Goal: Check status: Check status

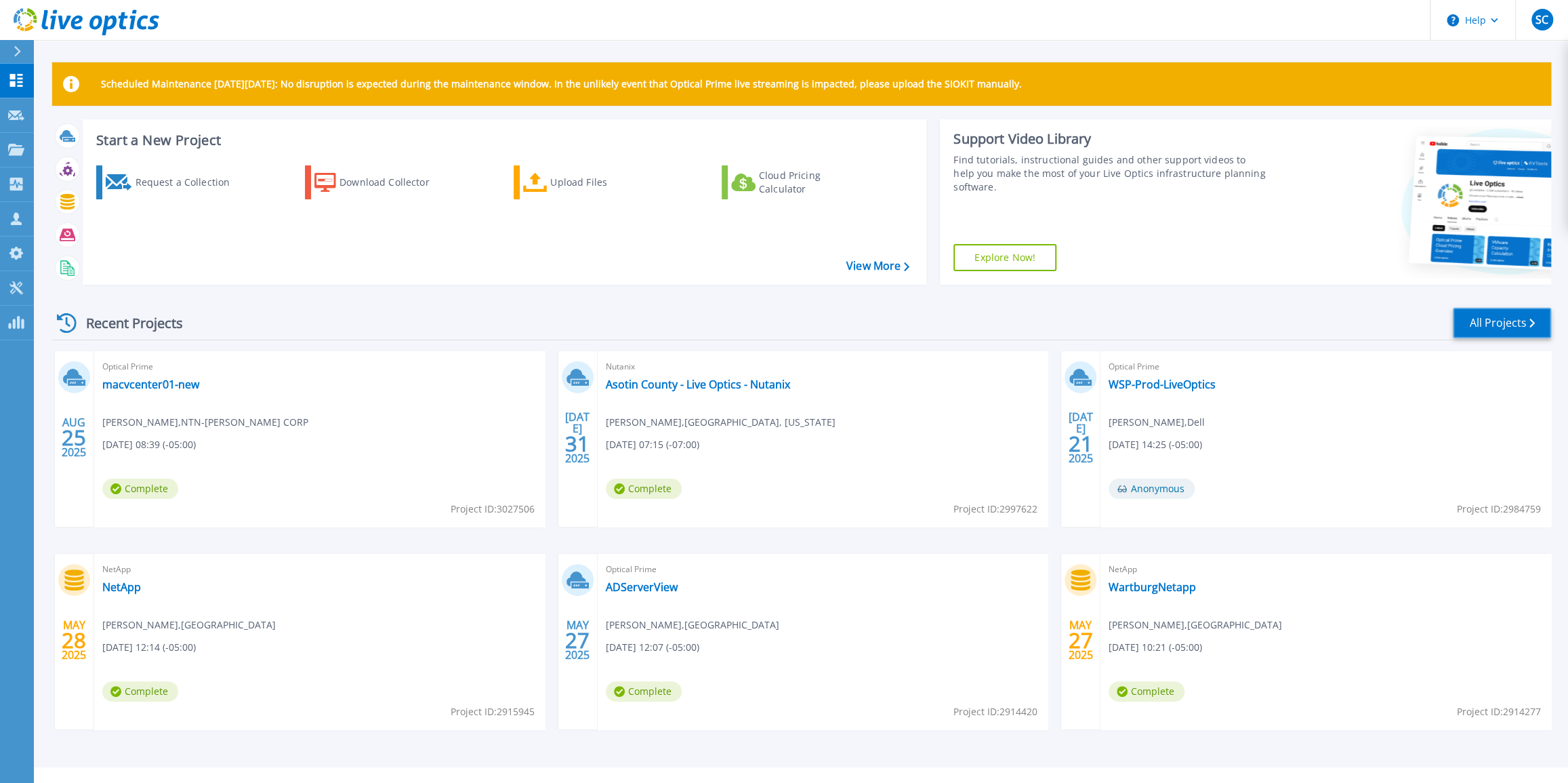
click at [1491, 320] on link "All Projects" at bounding box center [1501, 322] width 98 height 31
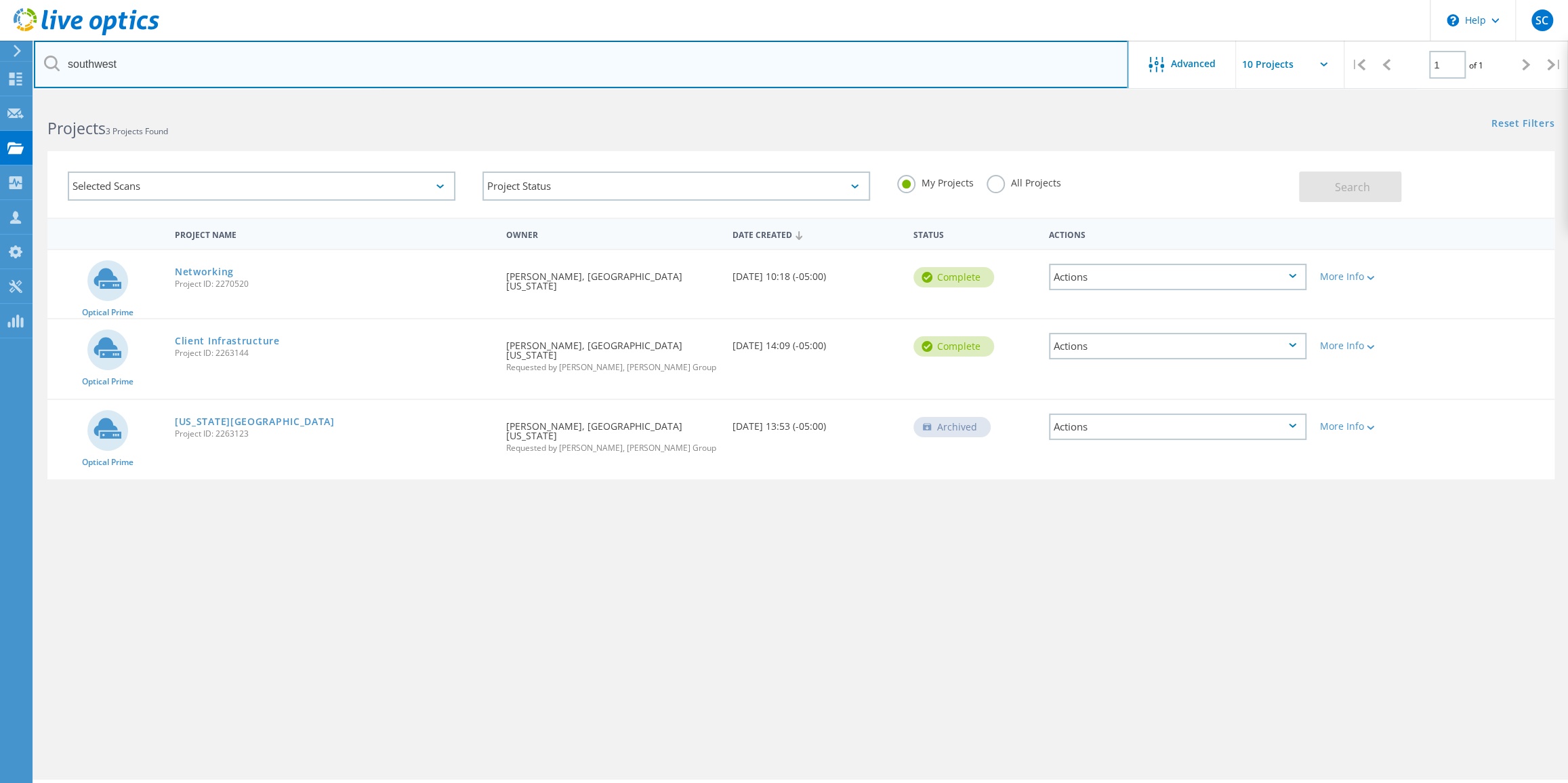
click at [297, 72] on input "southwest" at bounding box center [581, 65] width 1095 height 48
type input "waterloo"
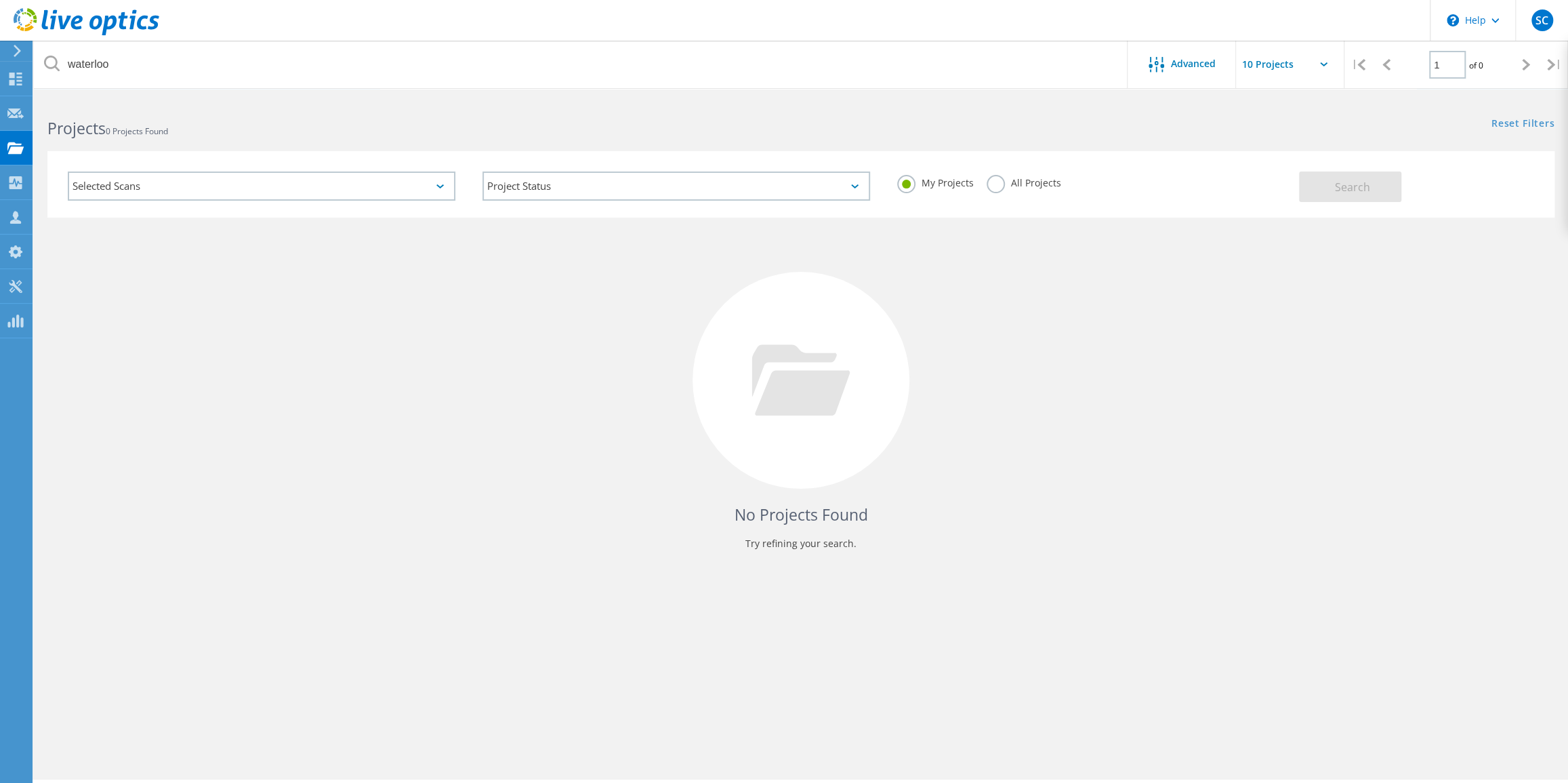
drag, startPoint x: 984, startPoint y: 180, endPoint x: 995, endPoint y: 180, distance: 11.0
click at [991, 180] on div "My Projects All Projects" at bounding box center [1091, 183] width 415 height 50
click at [1033, 186] on label "All Projects" at bounding box center [1023, 181] width 74 height 13
click at [0, 0] on input "All Projects" at bounding box center [0, 0] width 0 height 0
click at [1339, 182] on span "Search" at bounding box center [1352, 187] width 35 height 15
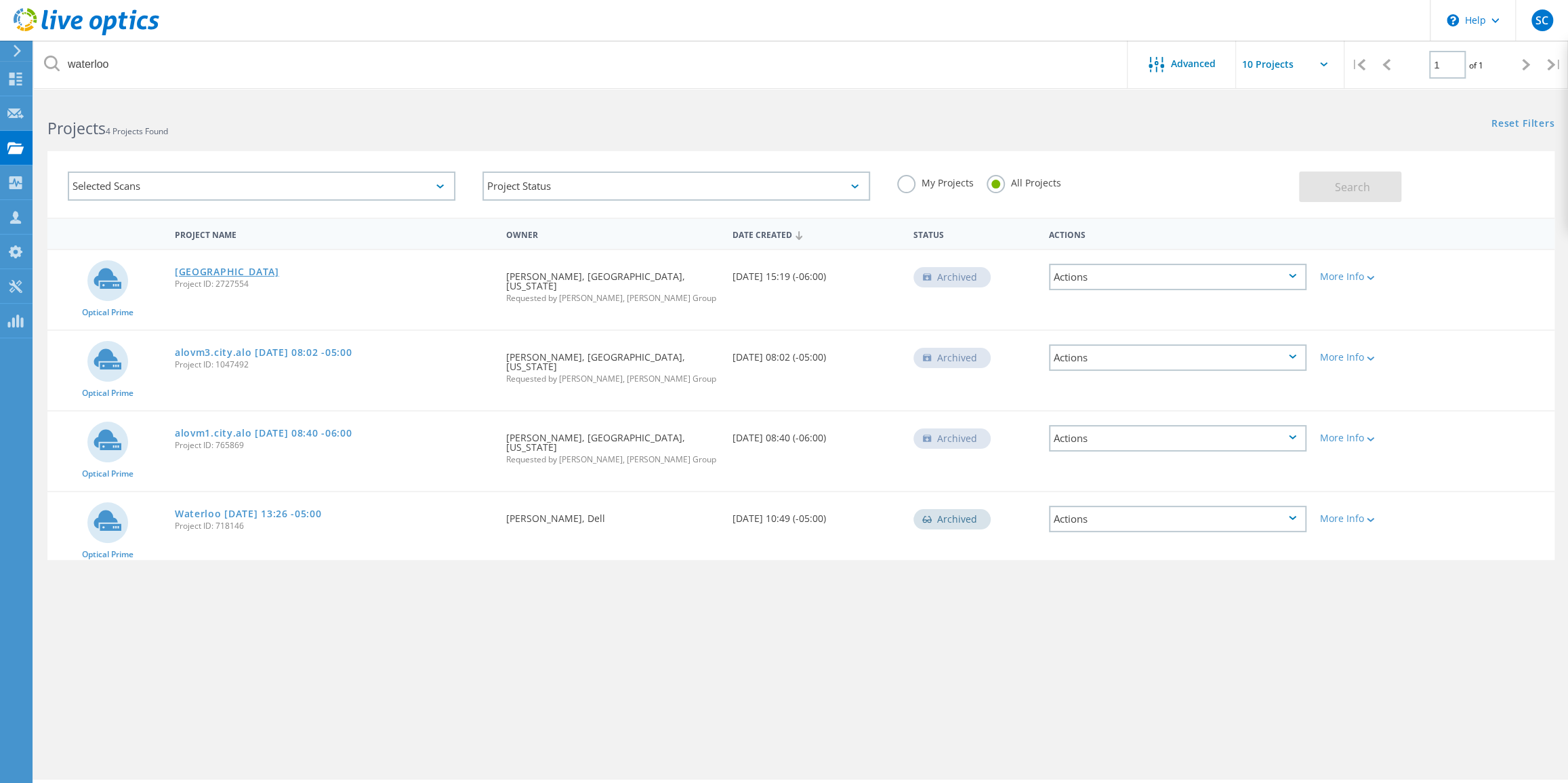
click at [200, 271] on link "[GEOGRAPHIC_DATA]" at bounding box center [227, 273] width 104 height 10
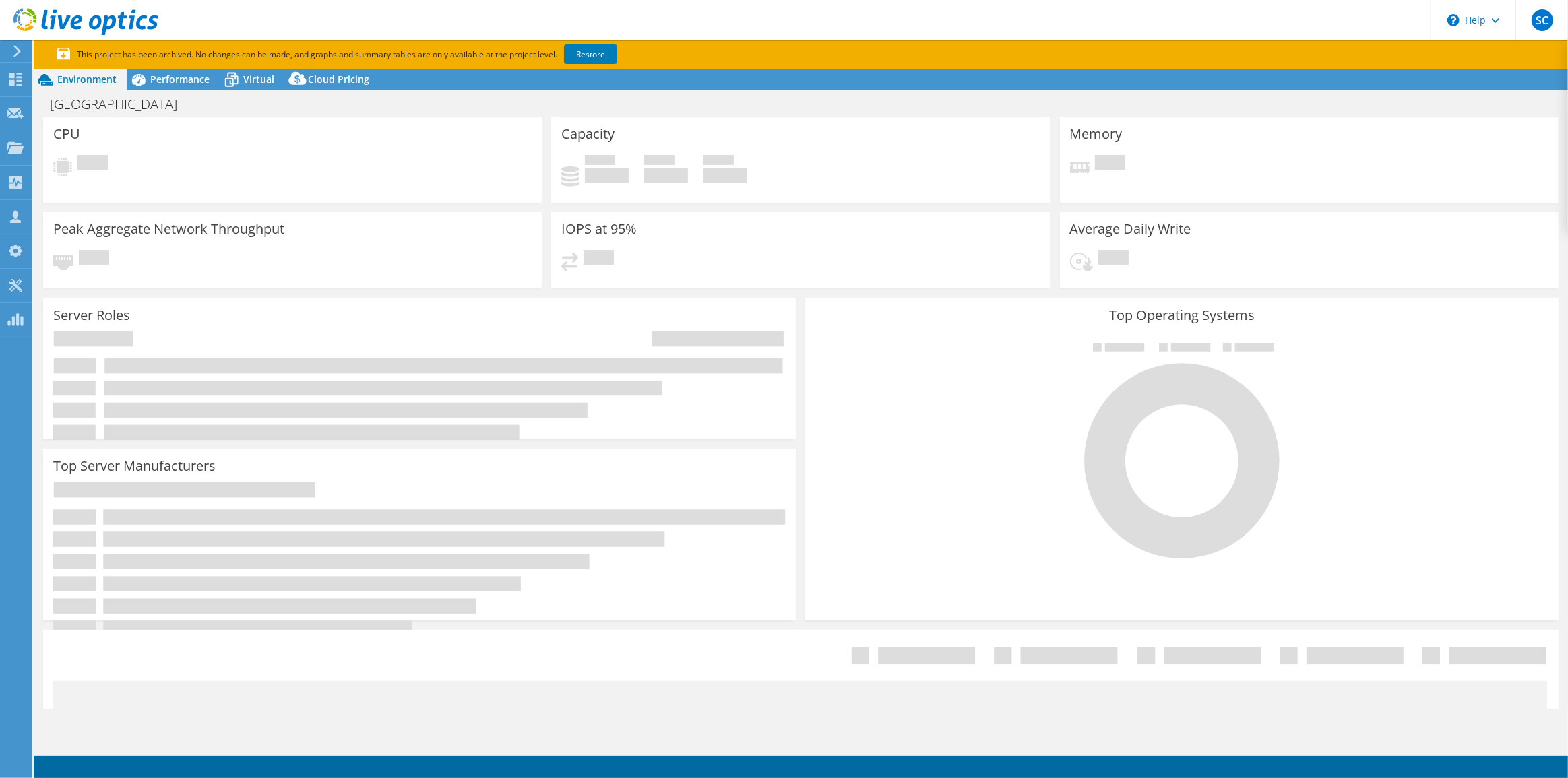
select select "USD"
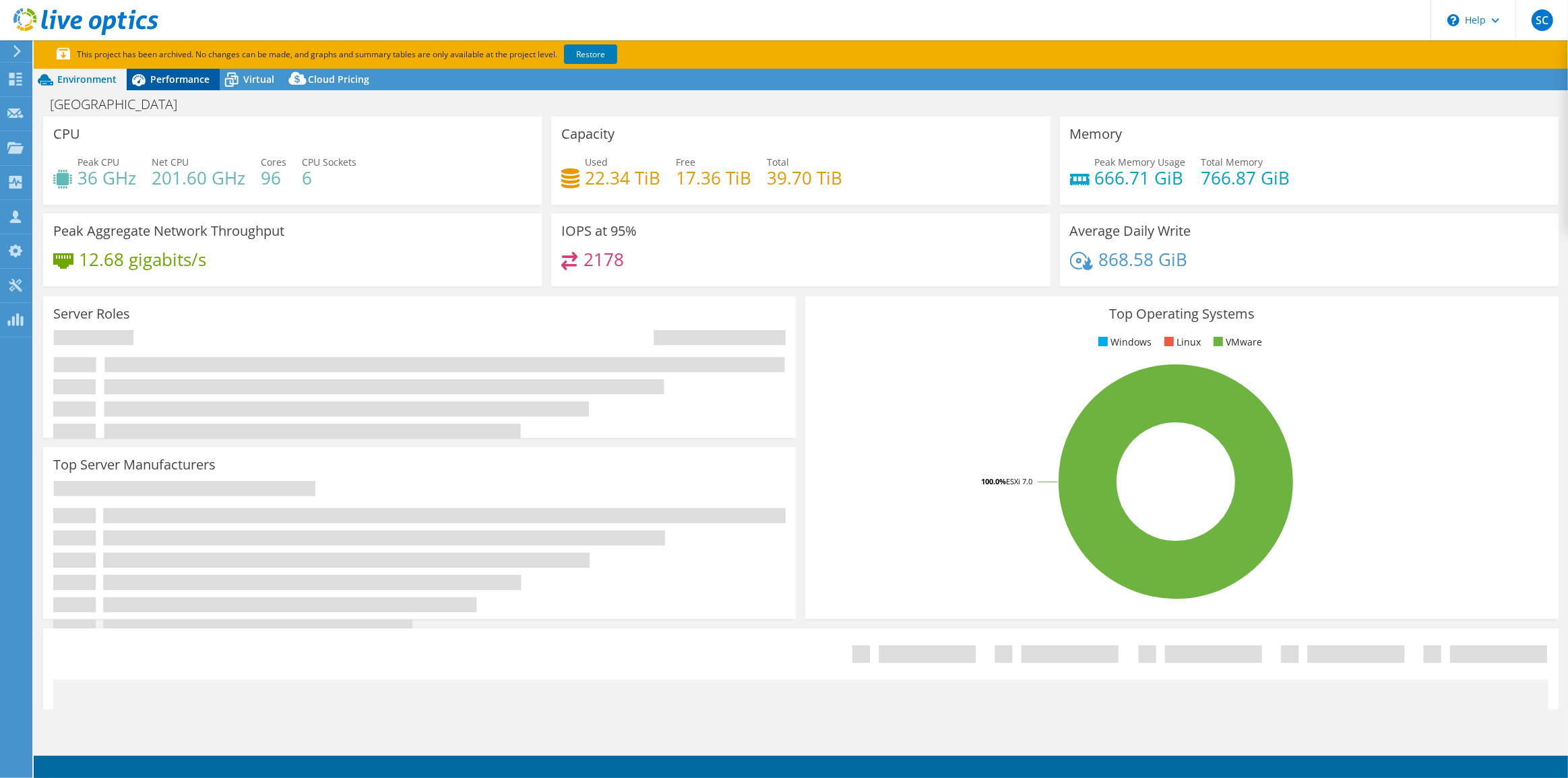
click at [188, 83] on span "Performance" at bounding box center [180, 79] width 59 height 13
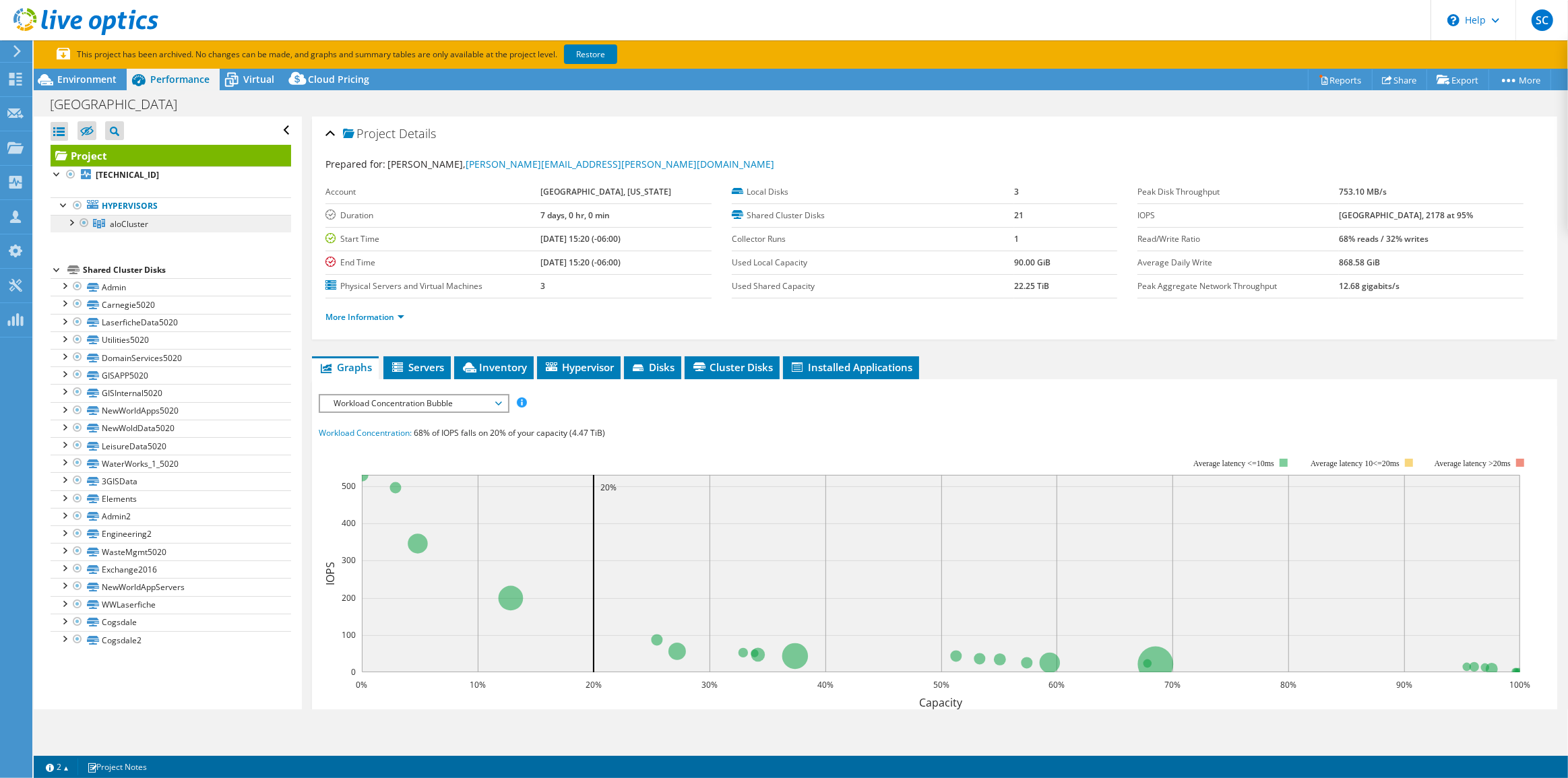
click at [110, 222] on span "aloCluster" at bounding box center [129, 224] width 39 height 12
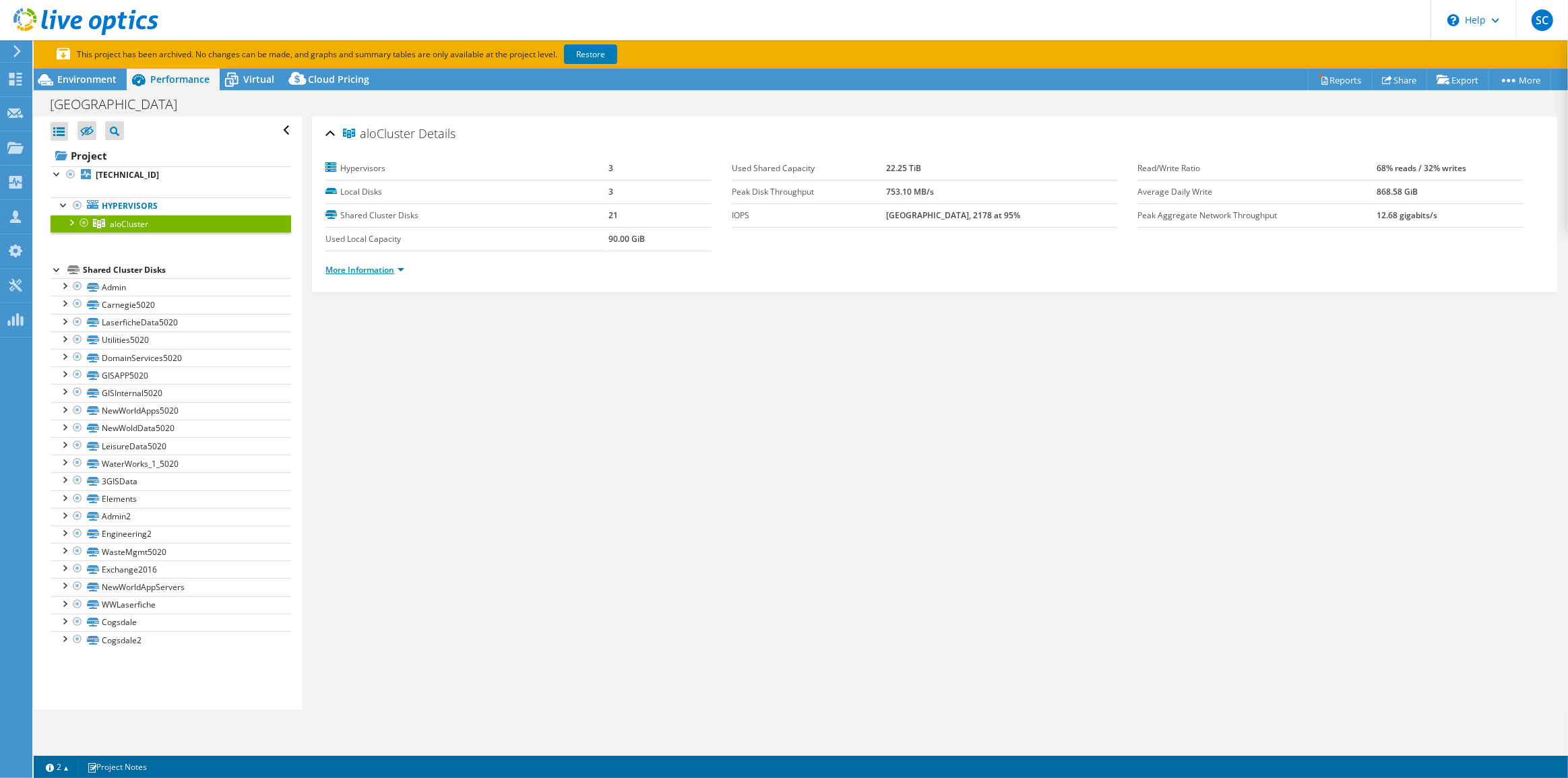
click at [378, 272] on link "More Information" at bounding box center [365, 270] width 79 height 12
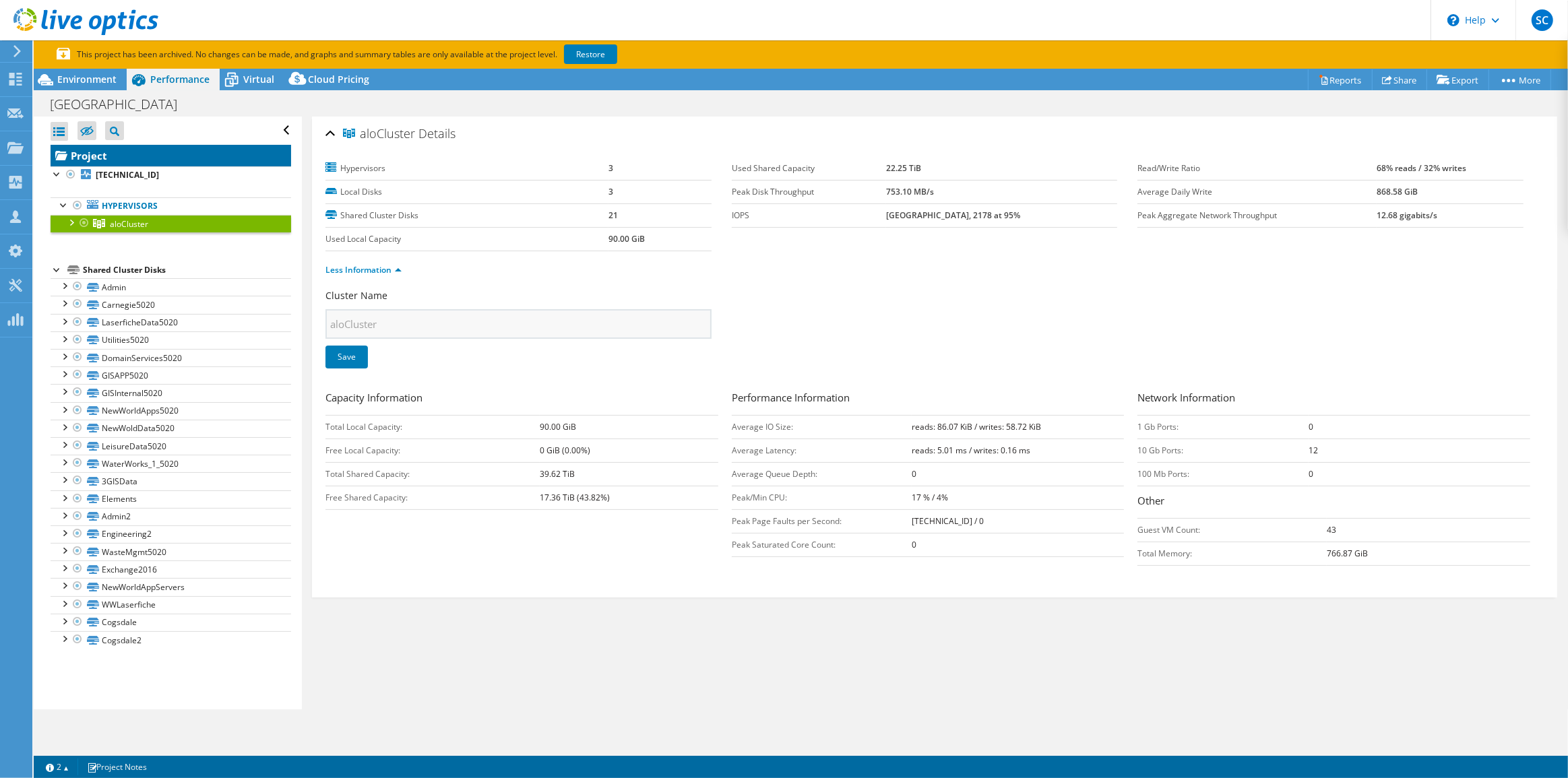
click at [89, 149] on link "Project" at bounding box center [170, 156] width 240 height 22
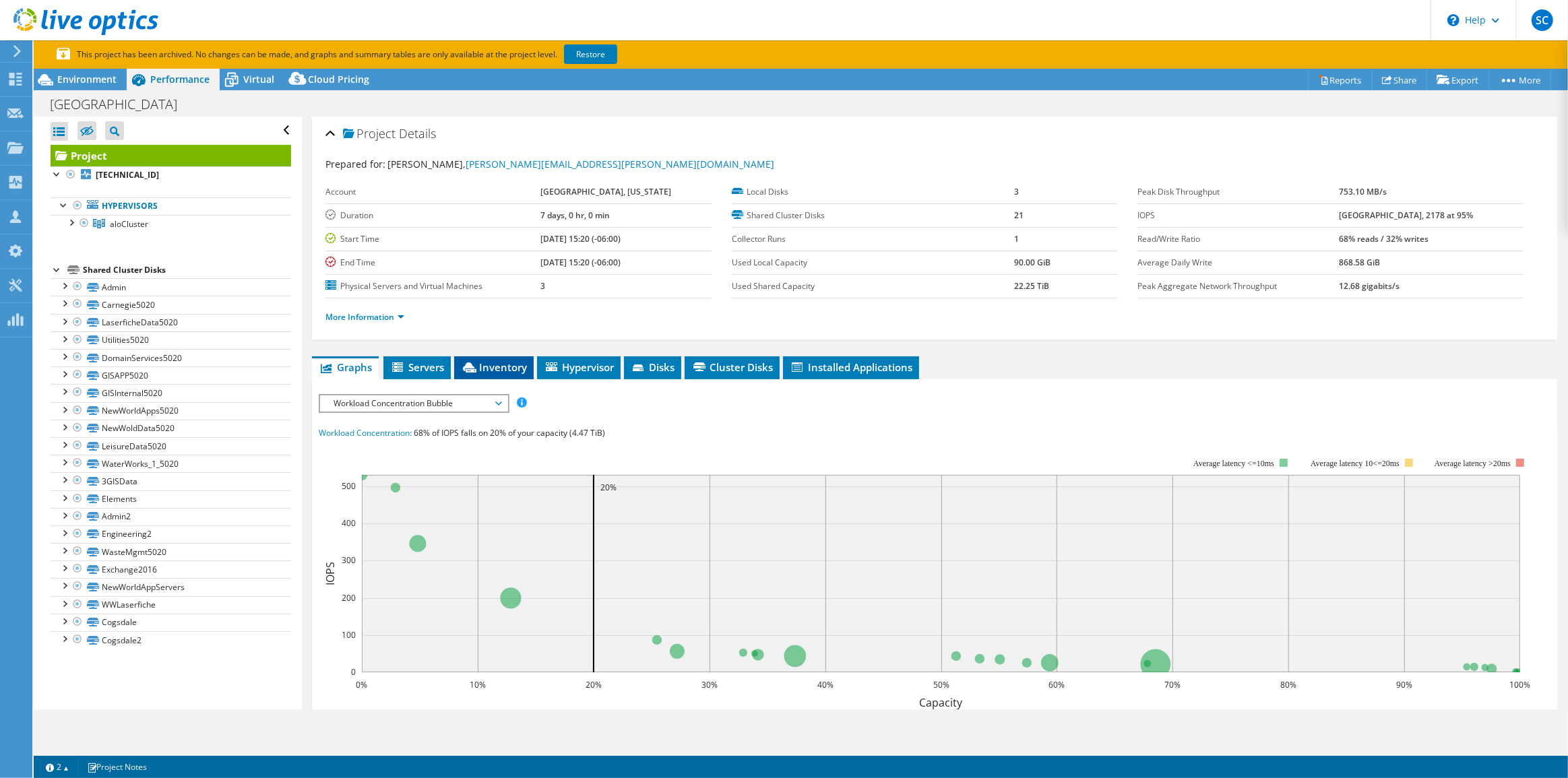
click at [503, 362] on span "Inventory" at bounding box center [493, 368] width 66 height 14
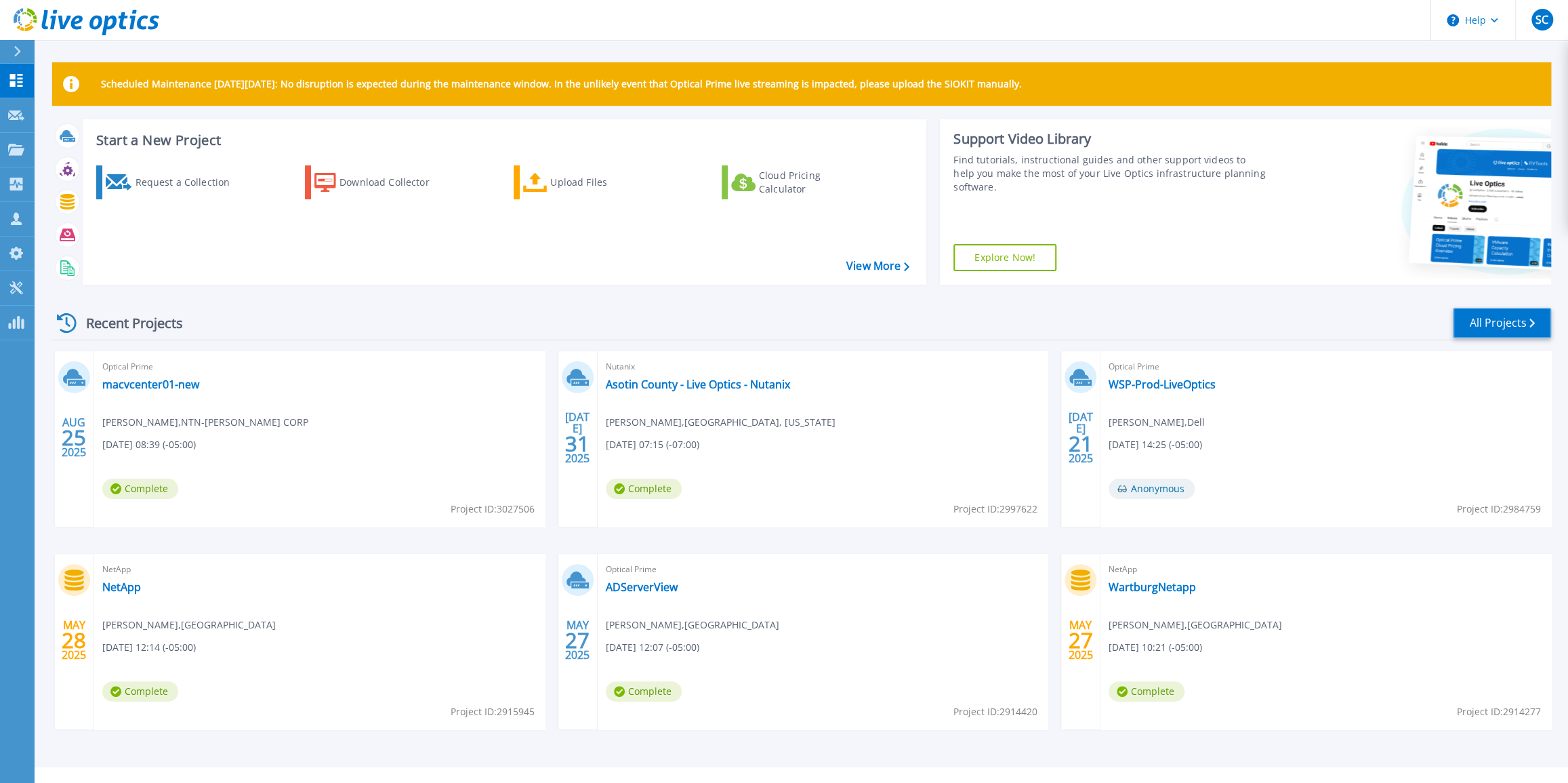
click at [1507, 327] on link "All Projects" at bounding box center [1501, 322] width 98 height 31
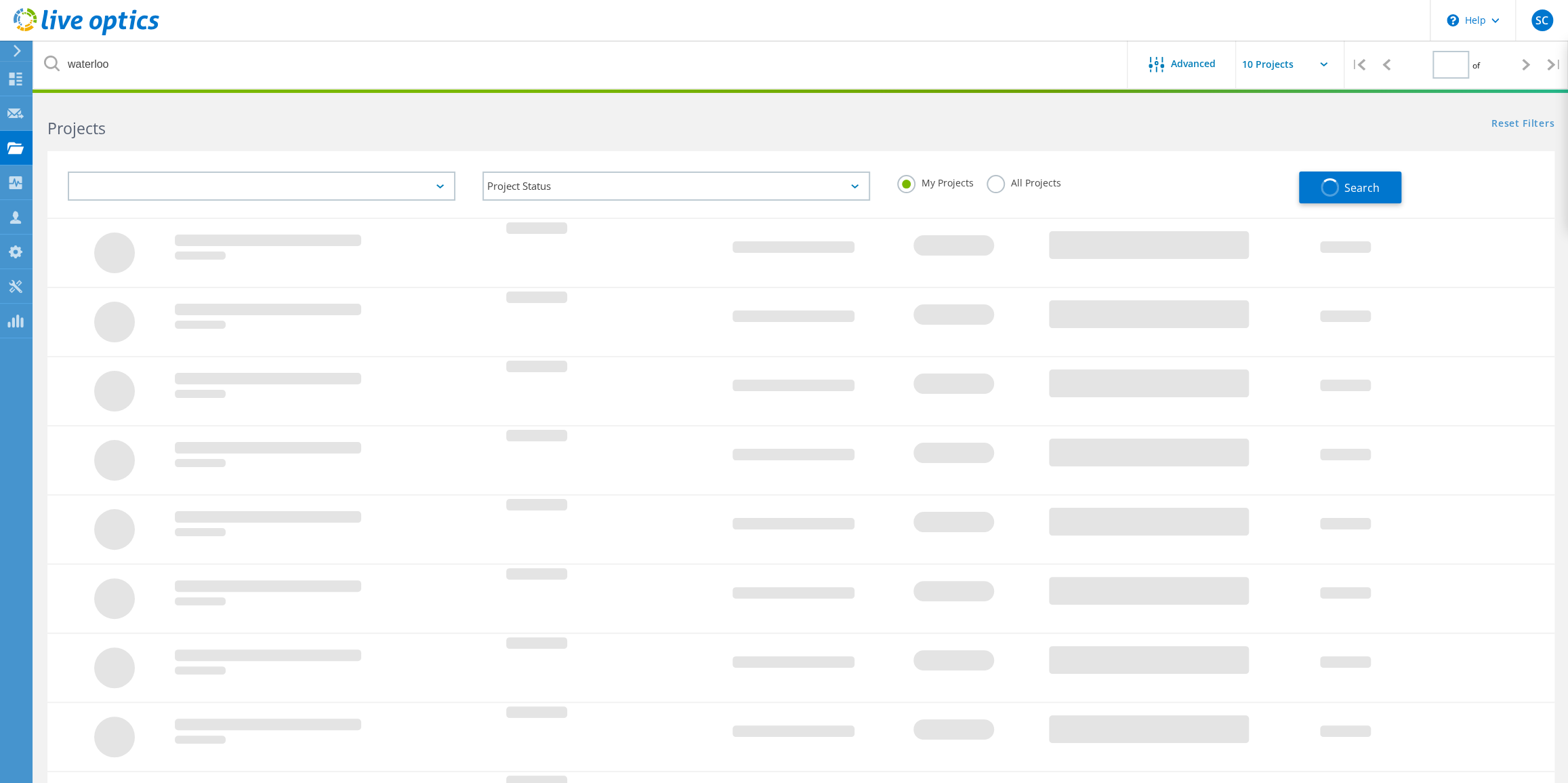
type input "1"
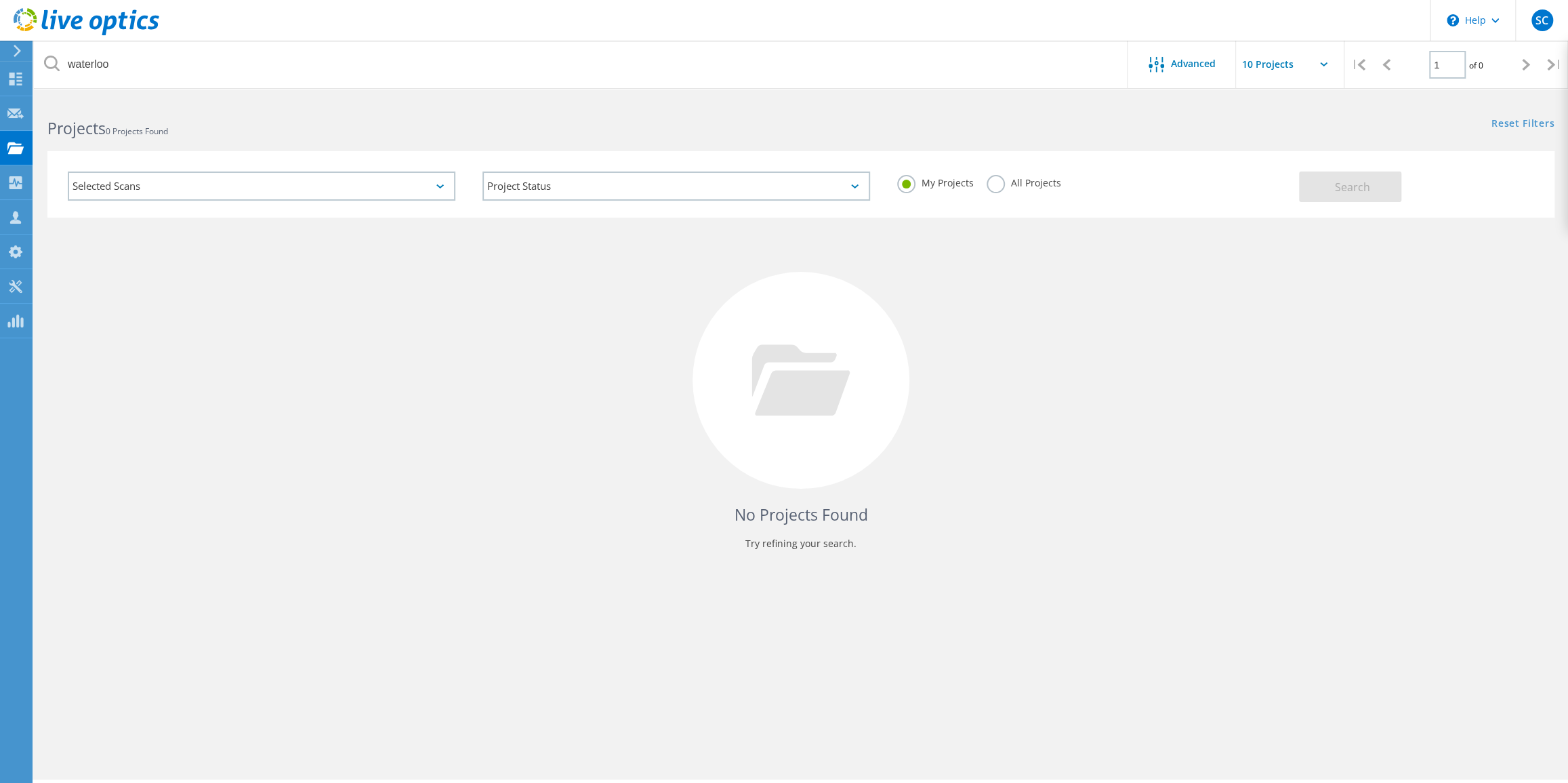
drag, startPoint x: 995, startPoint y: 185, endPoint x: 958, endPoint y: 203, distance: 41.1
click at [994, 185] on label "All Projects" at bounding box center [1023, 181] width 74 height 13
click at [0, 0] on input "All Projects" at bounding box center [0, 0] width 0 height 0
click at [1370, 195] on button "Search" at bounding box center [1350, 186] width 102 height 31
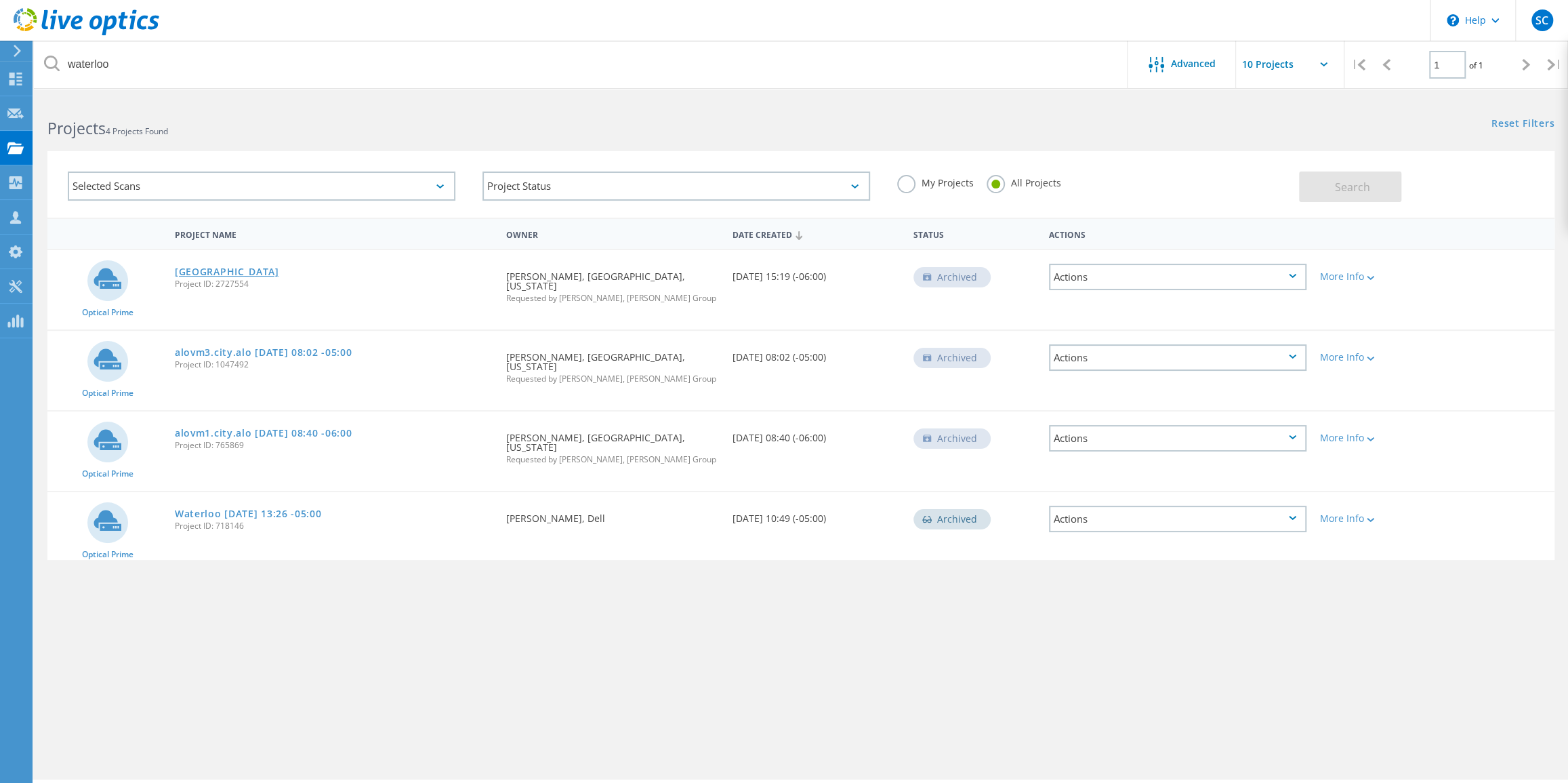
click at [214, 272] on link "[GEOGRAPHIC_DATA]" at bounding box center [227, 273] width 104 height 10
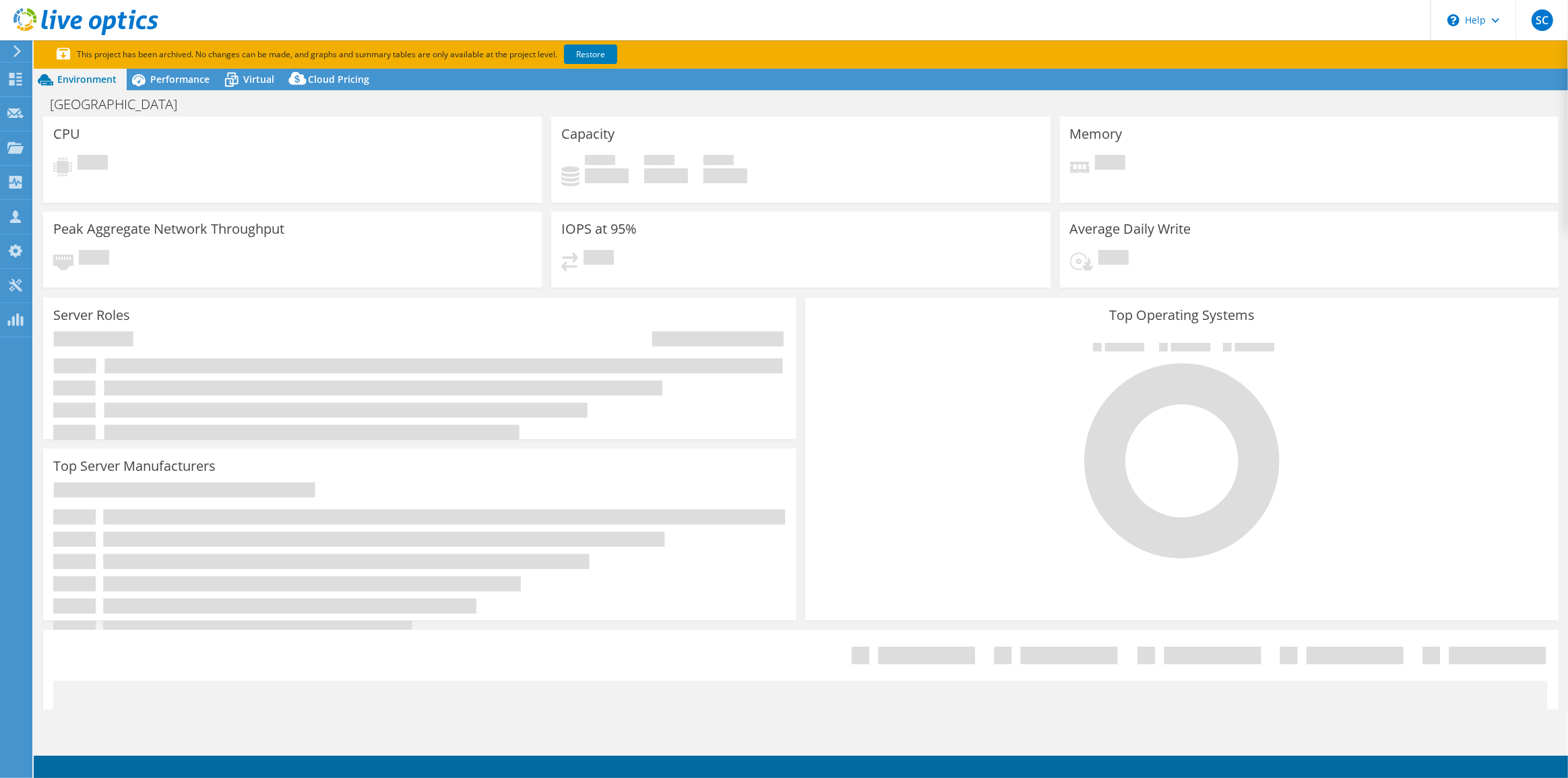
select select "USD"
